Goal: Task Accomplishment & Management: Use online tool/utility

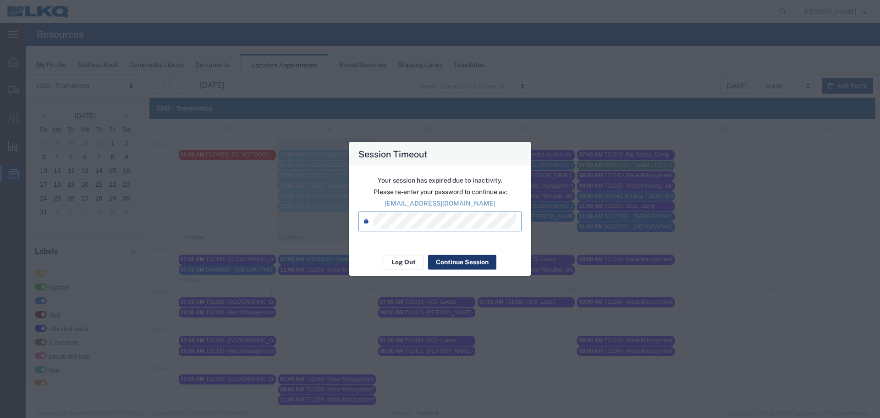
click at [443, 262] on button "Continue Session" at bounding box center [462, 262] width 68 height 15
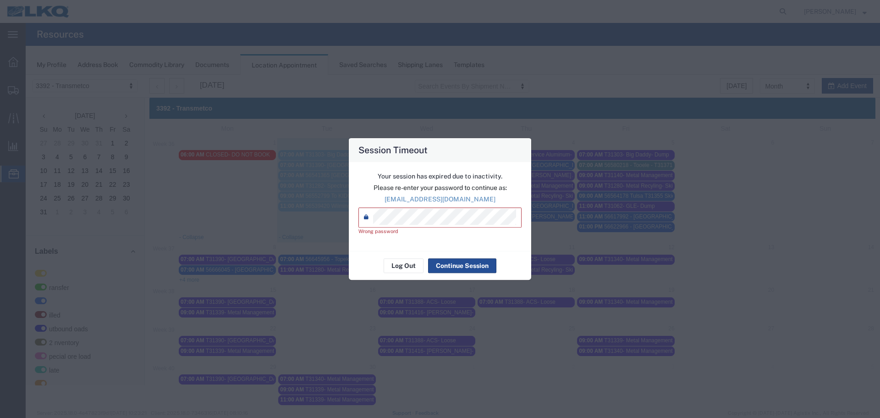
click at [287, 213] on div "Session Timeout Your session has expired due to inactivity. Please re-enter you…" at bounding box center [440, 209] width 880 height 418
click at [403, 265] on button "Log Out" at bounding box center [404, 265] width 40 height 15
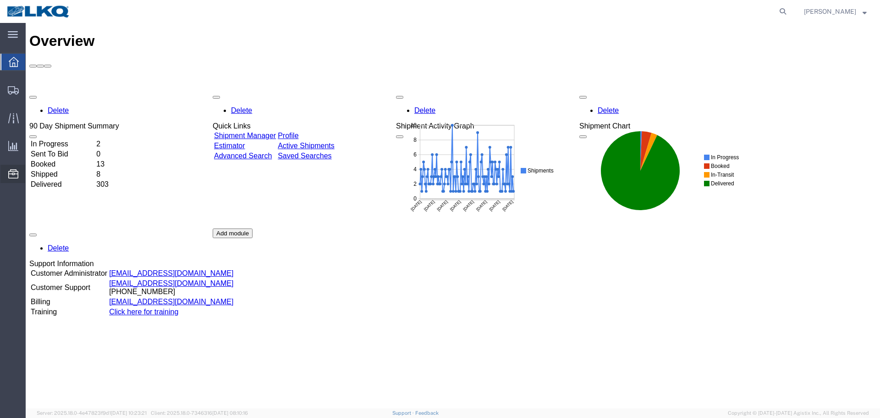
click at [0, 0] on span "Location Appointment" at bounding box center [0, 0] width 0 height 0
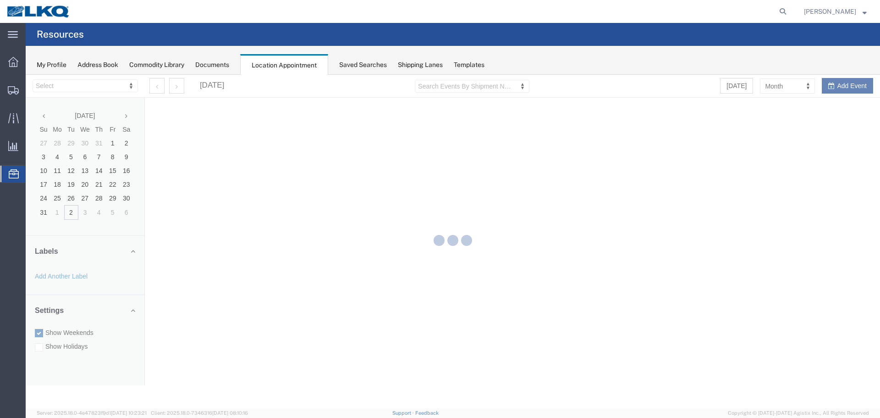
select select "28018"
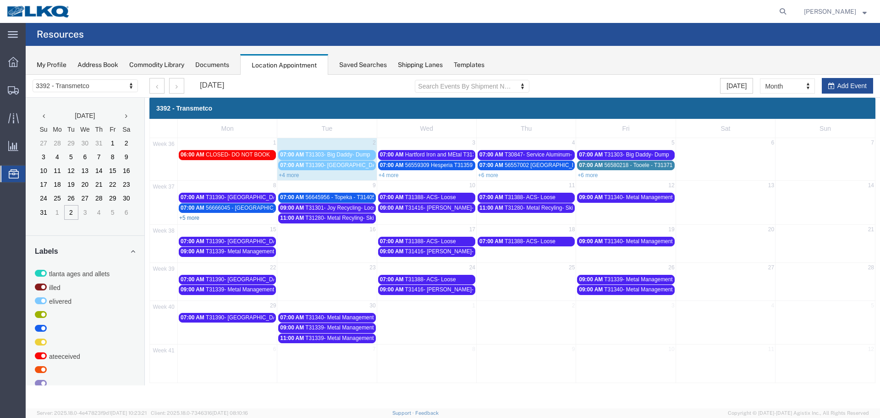
click at [192, 219] on link "+5 more" at bounding box center [189, 218] width 20 height 6
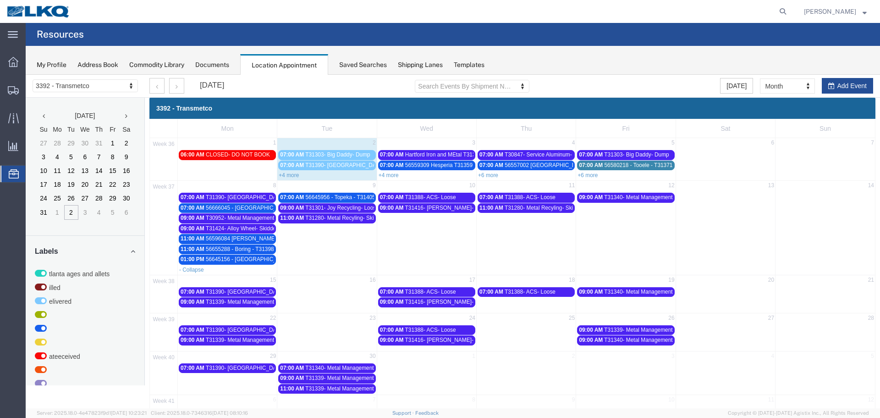
click at [280, 174] on link "+4 more" at bounding box center [289, 175] width 20 height 6
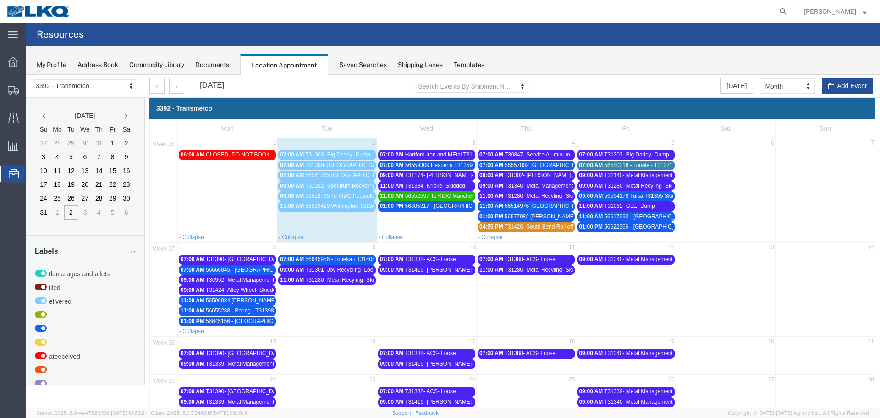
click at [414, 153] on span "Hartford Iron and MEtal T31366 Dump" at bounding box center [451, 154] width 93 height 6
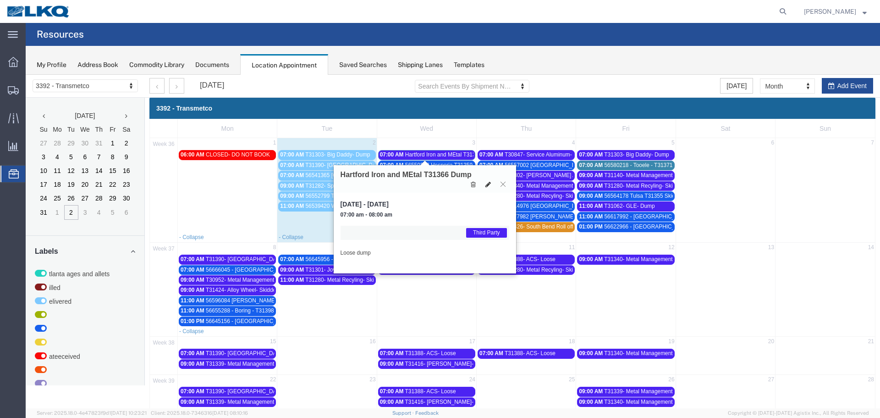
drag, startPoint x: 504, startPoint y: 186, endPoint x: 493, endPoint y: 183, distance: 10.8
click at [504, 186] on icon at bounding box center [503, 184] width 5 height 6
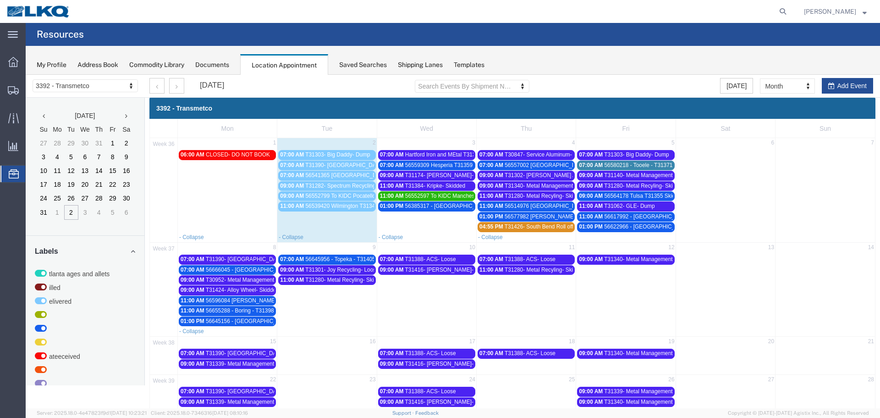
click at [457, 173] on span "T31174- [PERSON_NAME]- Skidded" at bounding box center [450, 175] width 90 height 6
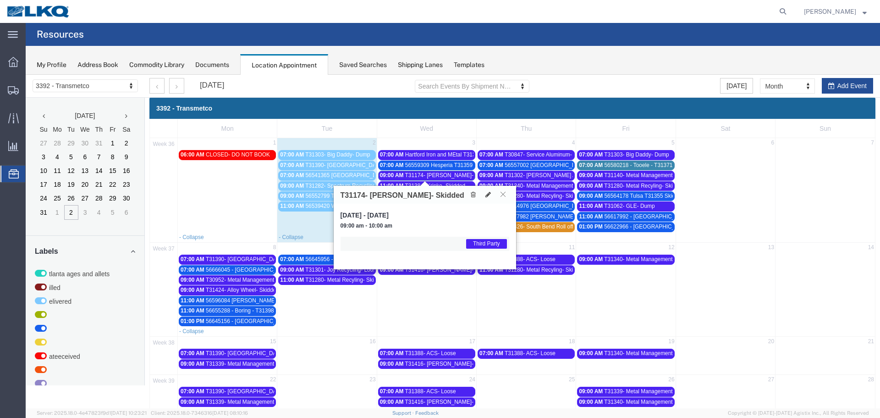
click at [502, 191] on button at bounding box center [503, 194] width 12 height 9
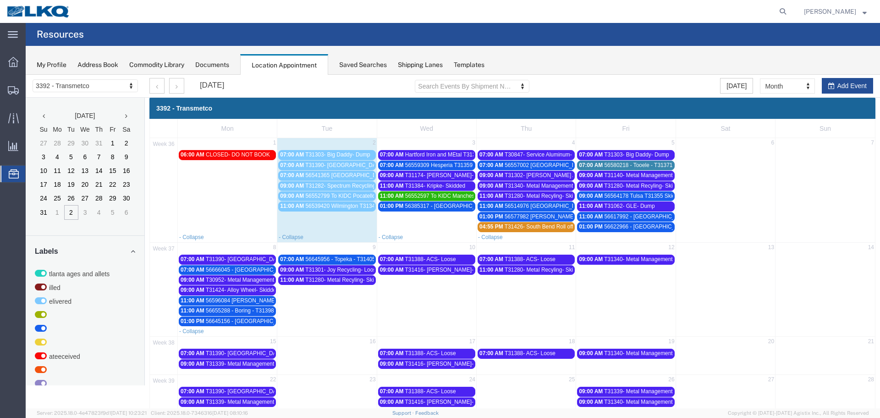
click at [451, 185] on span "T31384- Kripke- Skidded" at bounding box center [435, 186] width 61 height 6
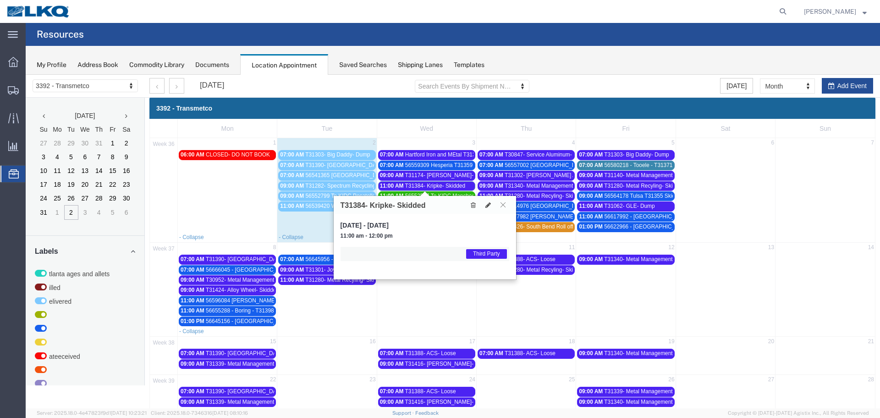
click at [502, 205] on icon at bounding box center [503, 205] width 5 height 6
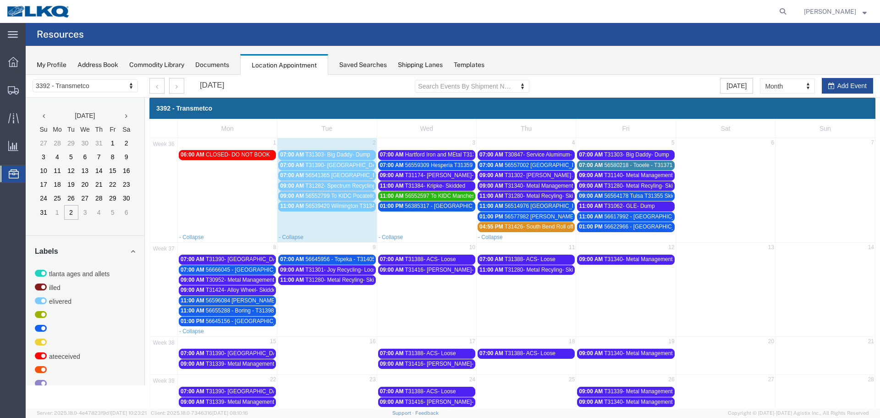
click at [432, 165] on span "56559309 Hesperia T31359 Skidded" at bounding box center [449, 165] width 89 height 6
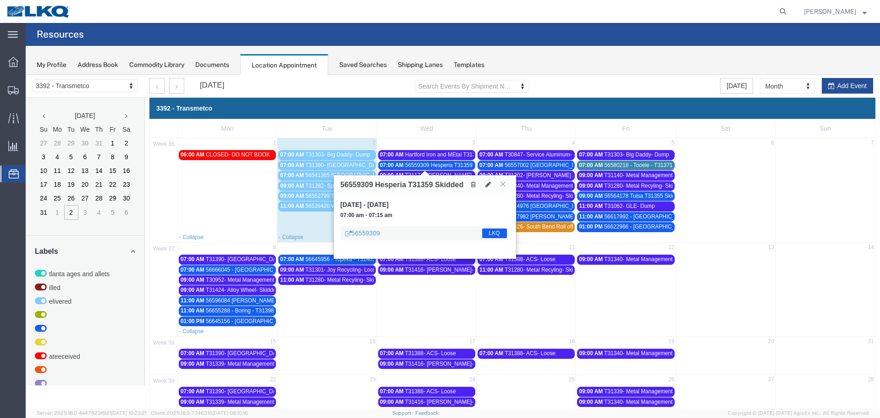
drag, startPoint x: 502, startPoint y: 185, endPoint x: 306, endPoint y: 206, distance: 197.0
click at [502, 185] on icon at bounding box center [503, 184] width 5 height 6
